Goal: Task Accomplishment & Management: Manage account settings

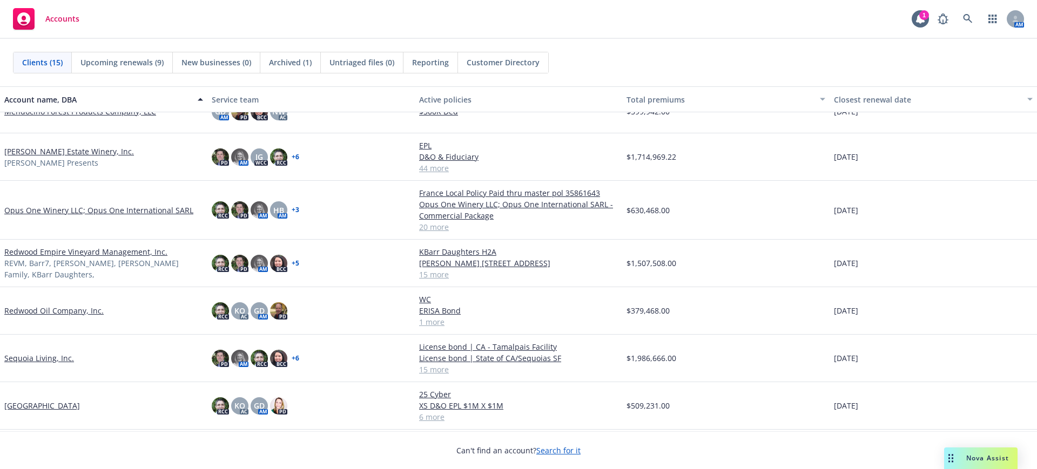
scroll to position [371, 0]
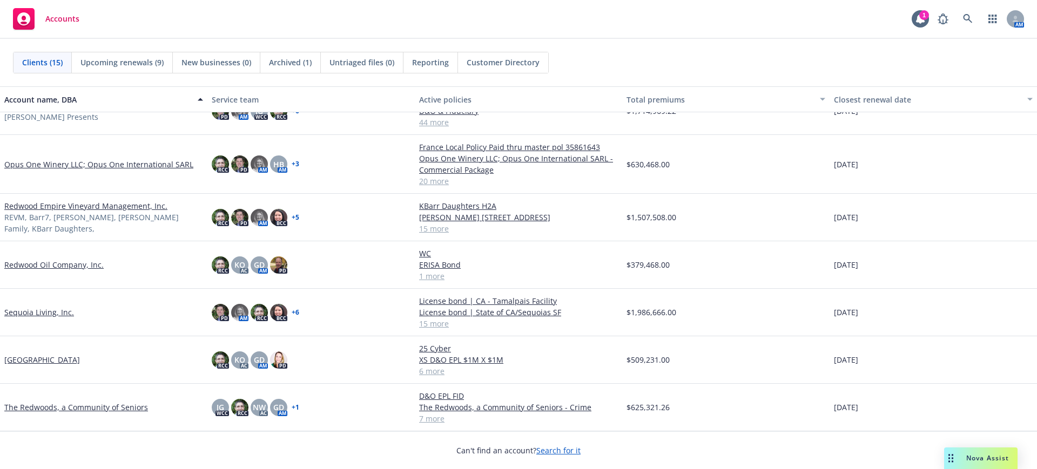
click at [45, 406] on link "The Redwoods, a Community of Seniors" at bounding box center [76, 407] width 144 height 11
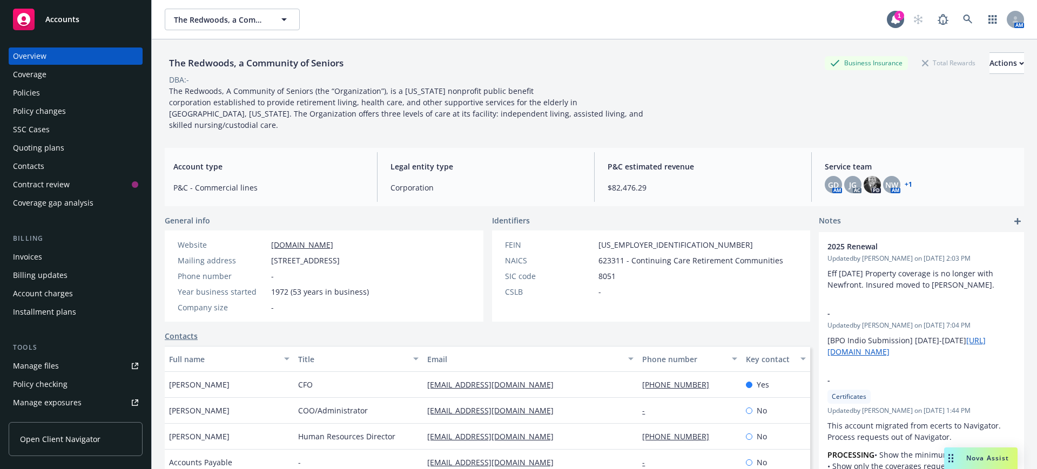
click at [59, 17] on span "Accounts" at bounding box center [62, 19] width 34 height 9
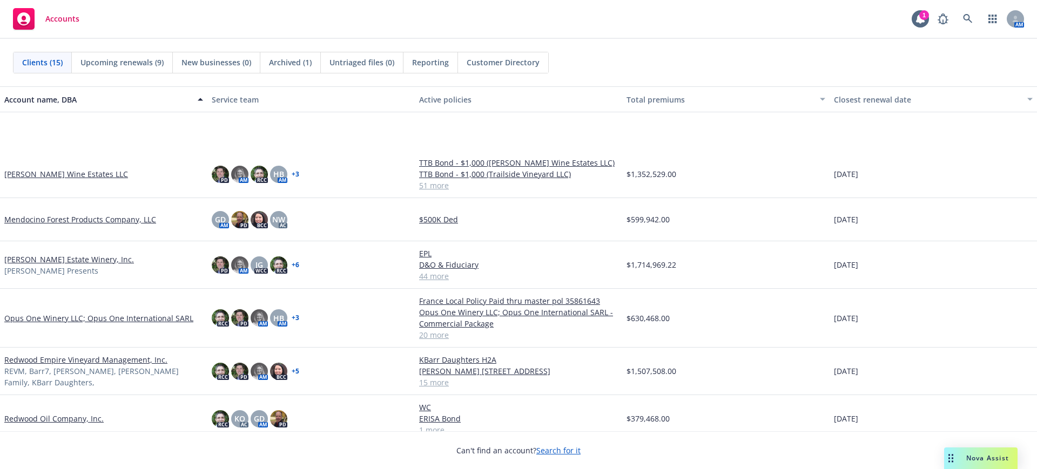
scroll to position [329, 0]
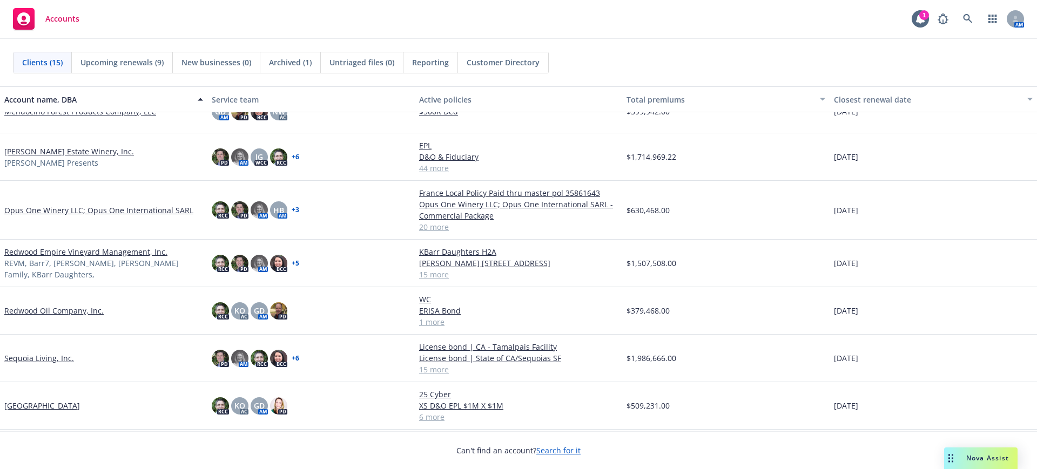
click at [29, 208] on link "Opus One Winery LLC; Opus One International SARL" at bounding box center [98, 210] width 189 height 11
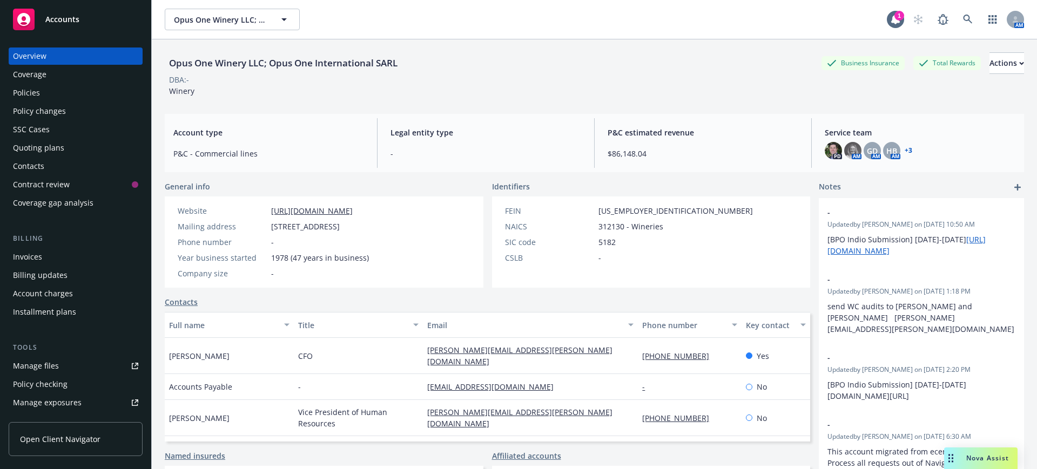
click at [44, 364] on div "Manage files" at bounding box center [36, 366] width 46 height 17
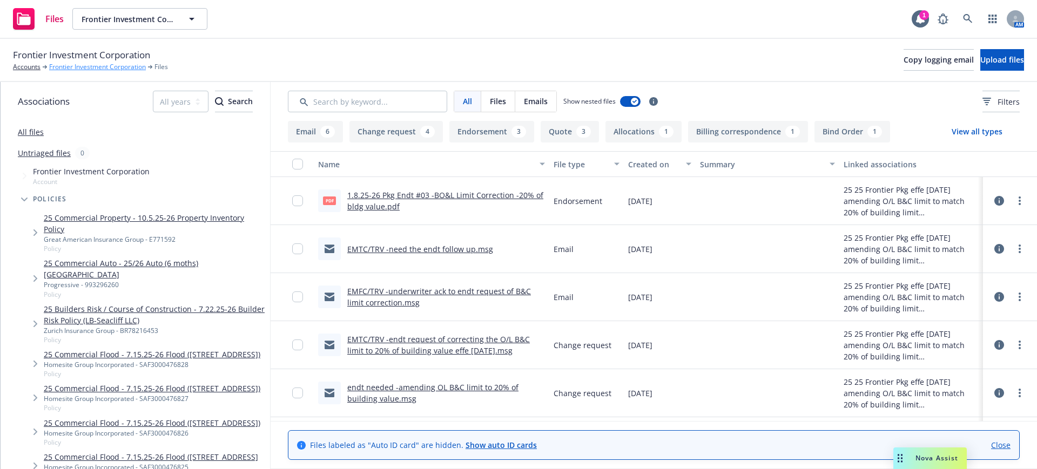
click at [66, 65] on link "Frontier Investment Corporation" at bounding box center [97, 67] width 97 height 10
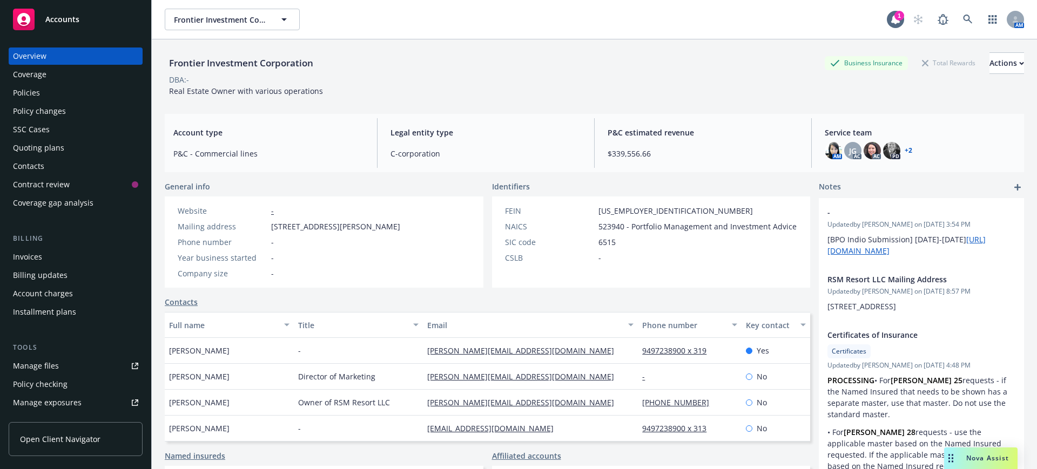
click at [62, 19] on span "Accounts" at bounding box center [62, 19] width 34 height 9
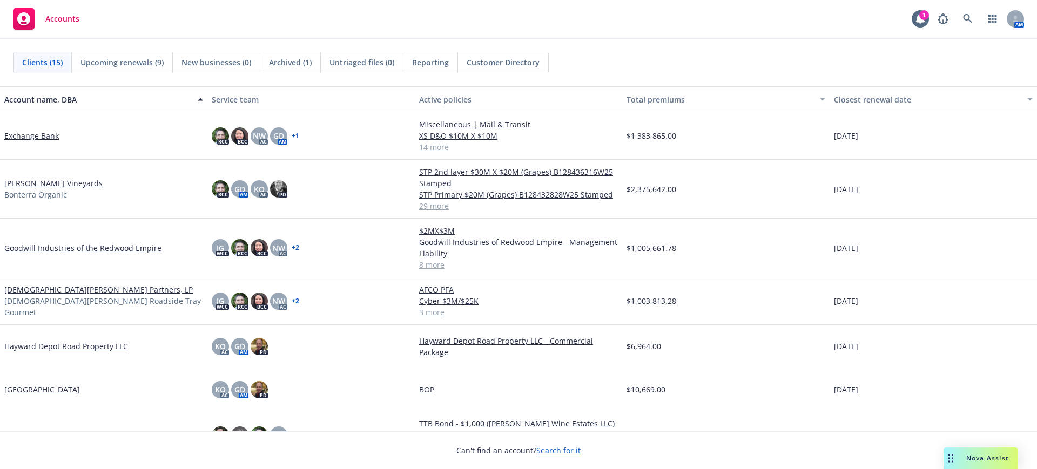
click at [42, 181] on link "Fetzer Vineyards" at bounding box center [53, 183] width 98 height 11
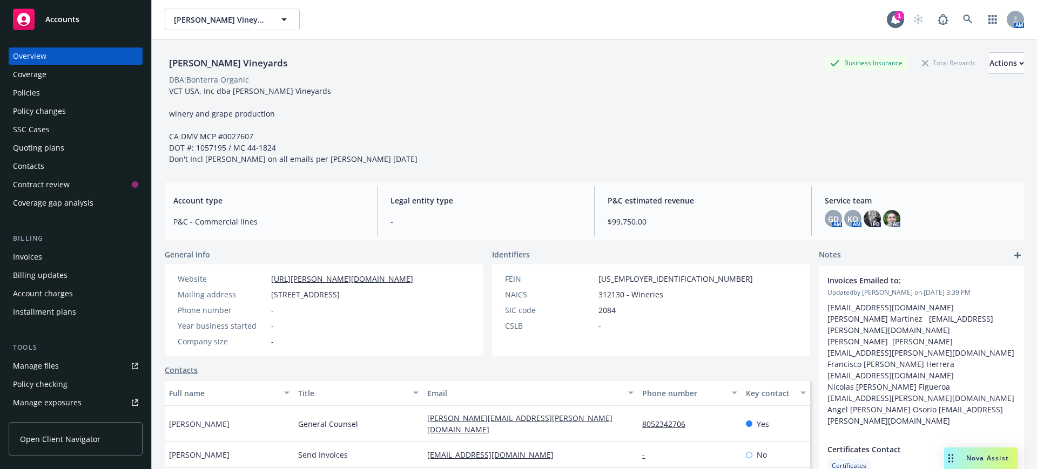
click at [34, 255] on div "Invoices" at bounding box center [27, 257] width 29 height 17
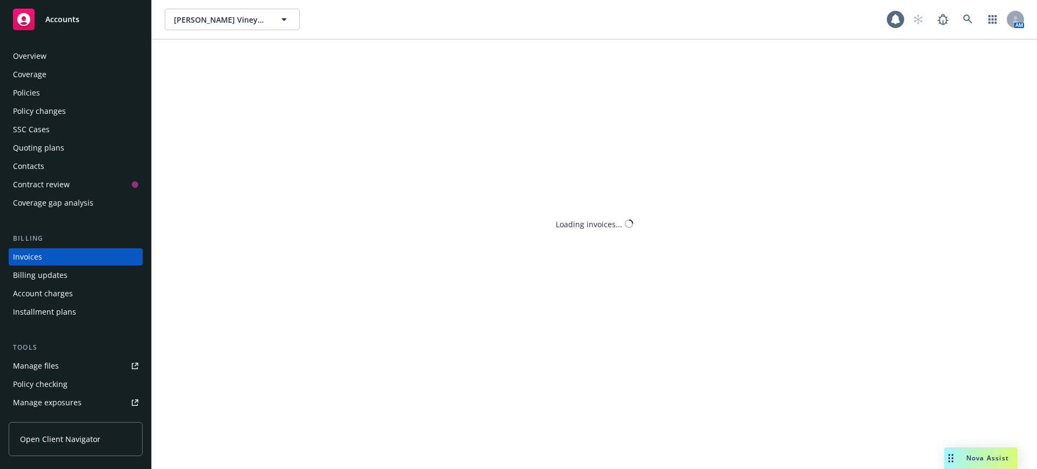
scroll to position [5, 0]
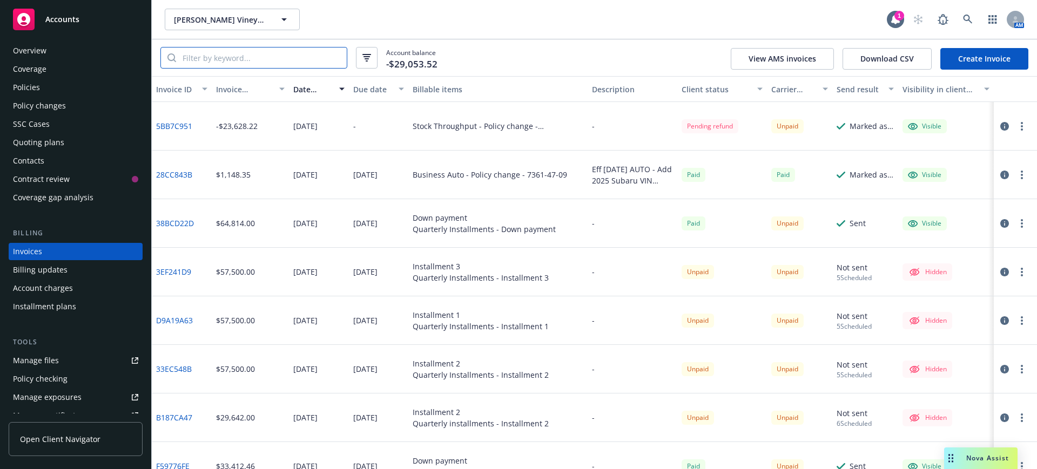
click at [236, 51] on input "search" at bounding box center [261, 58] width 171 height 21
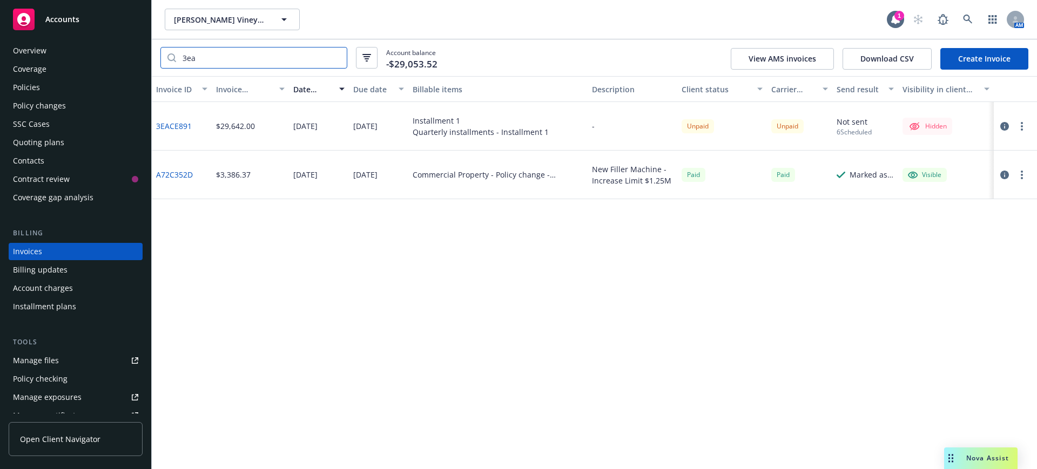
type input "3ea"
click at [1022, 123] on circle "button" at bounding box center [1022, 123] width 2 height 2
click at [174, 125] on link "3EACE891" at bounding box center [174, 125] width 36 height 11
click at [1005, 124] on icon "button" at bounding box center [1005, 126] width 9 height 9
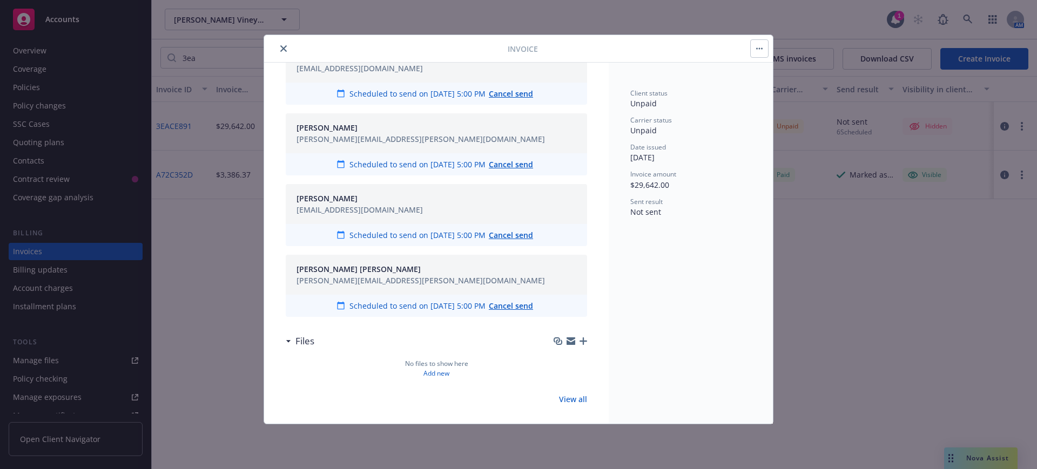
scroll to position [676, 0]
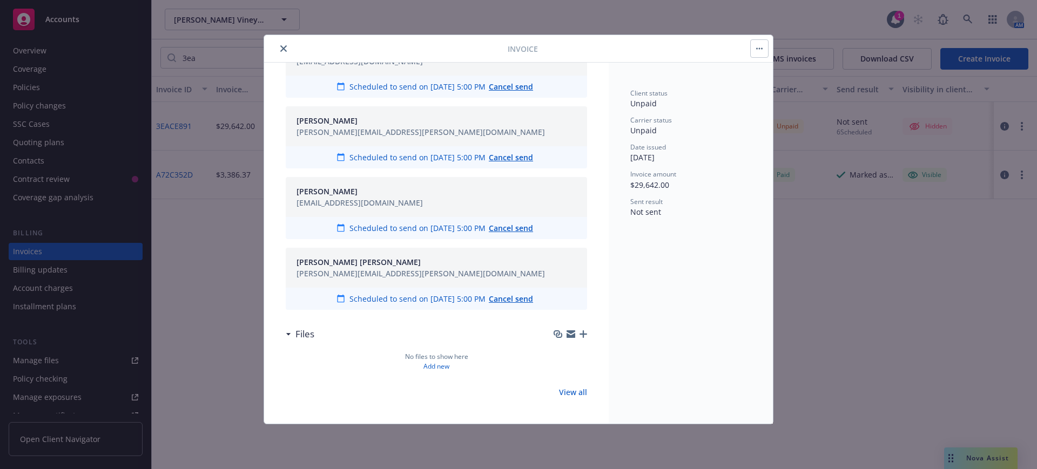
click at [282, 44] on button "close" at bounding box center [283, 48] width 13 height 13
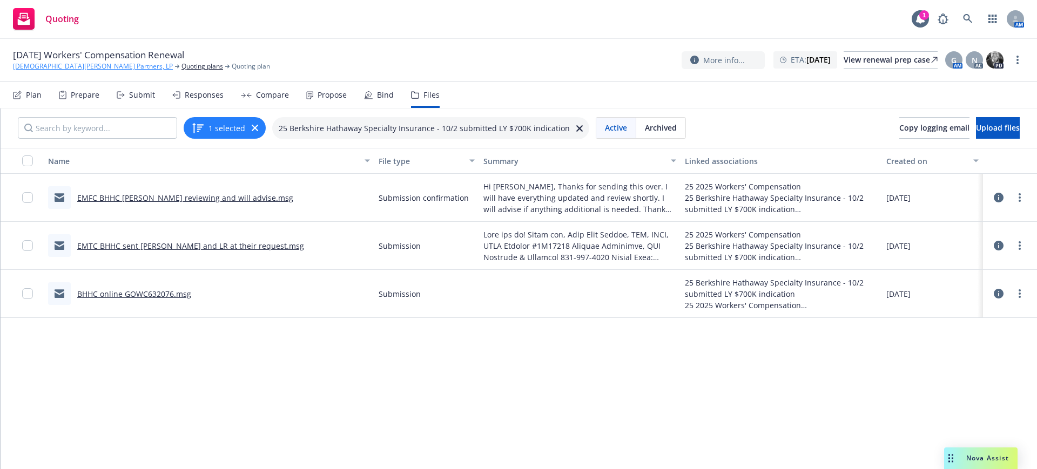
click at [30, 62] on link "[DEMOGRAPHIC_DATA][PERSON_NAME] Partners, LP" at bounding box center [93, 67] width 160 height 10
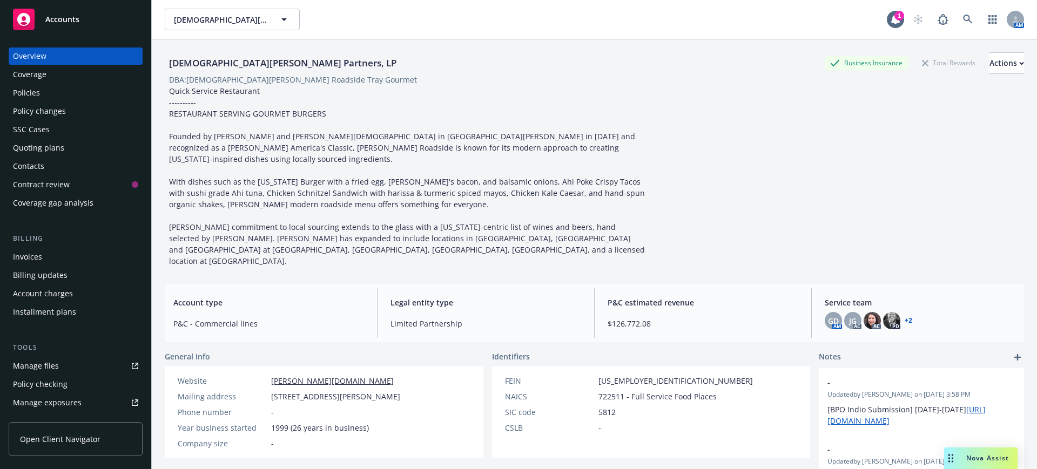
click at [32, 163] on div "Contacts" at bounding box center [28, 166] width 31 height 17
